Goal: Check status: Check status

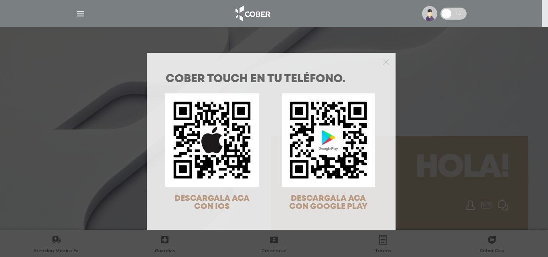
click at [225, 140] on img at bounding box center [212, 141] width 94 height 94
click at [385, 59] on icon "Close" at bounding box center [386, 62] width 6 height 6
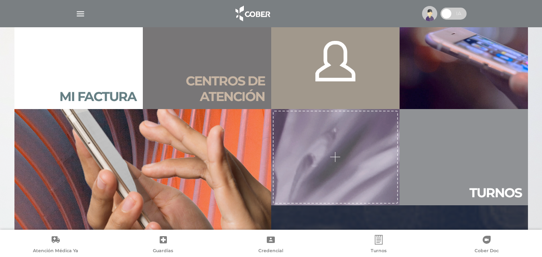
scroll to position [642, 0]
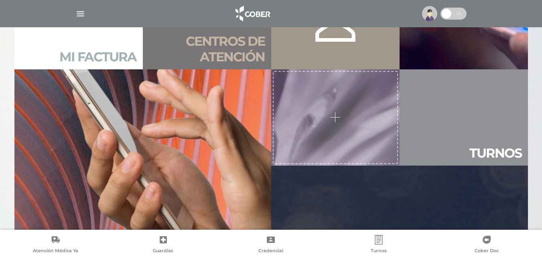
click at [87, 57] on h2 "Mi factura" at bounding box center [97, 56] width 77 height 15
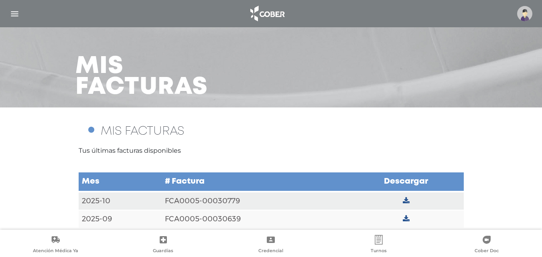
scroll to position [24, 0]
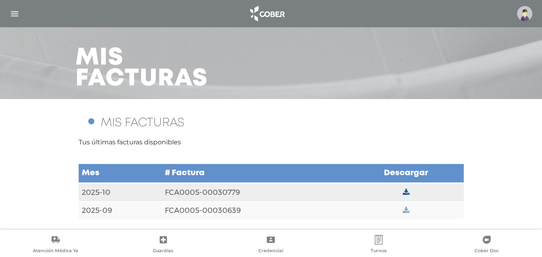
click at [405, 209] on icon at bounding box center [406, 210] width 7 height 7
click at [403, 211] on icon at bounding box center [406, 210] width 7 height 7
click at [404, 211] on icon at bounding box center [406, 210] width 7 height 7
